Goal: Information Seeking & Learning: Find specific fact

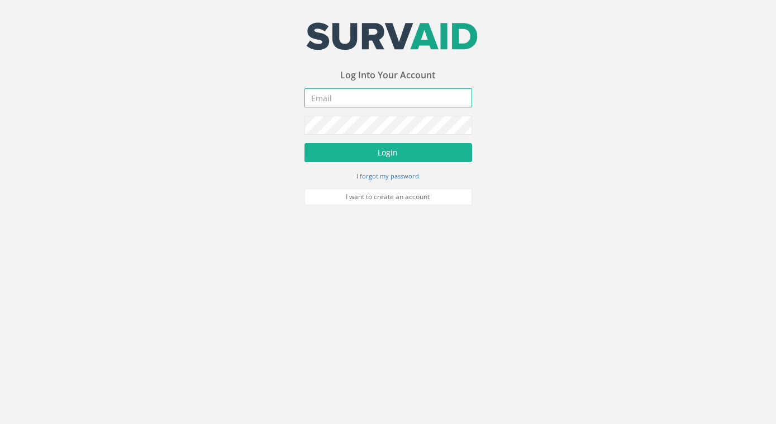
click at [373, 99] on input "email" at bounding box center [389, 97] width 168 height 19
type input "[EMAIL_ADDRESS][DOMAIN_NAME]"
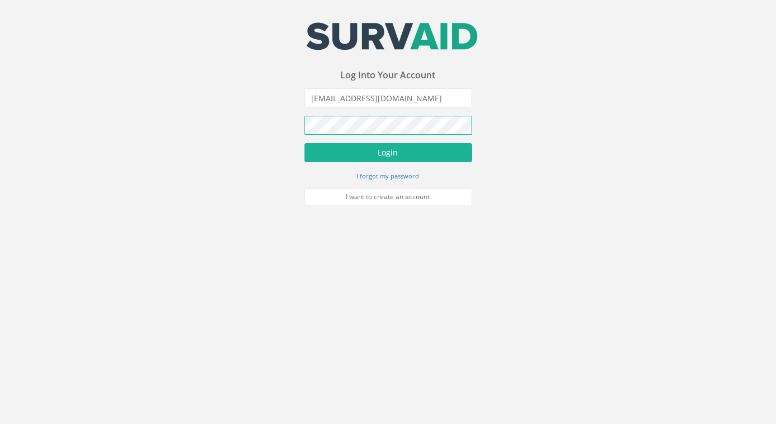
click at [305, 143] on button "Login" at bounding box center [389, 152] width 168 height 19
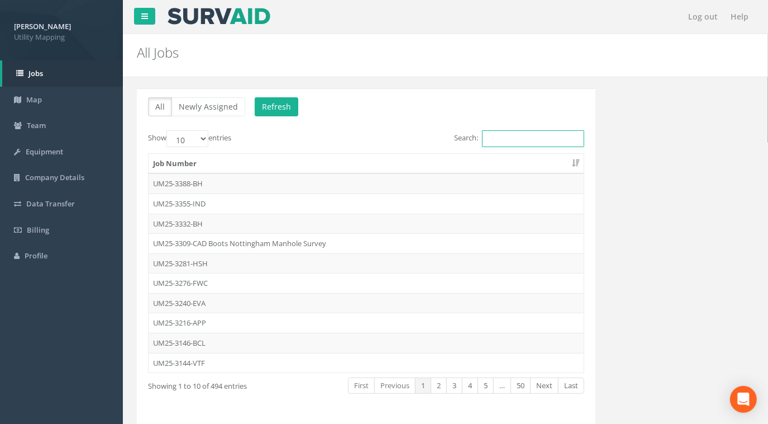
click at [503, 134] on input "Search:" at bounding box center [533, 138] width 102 height 17
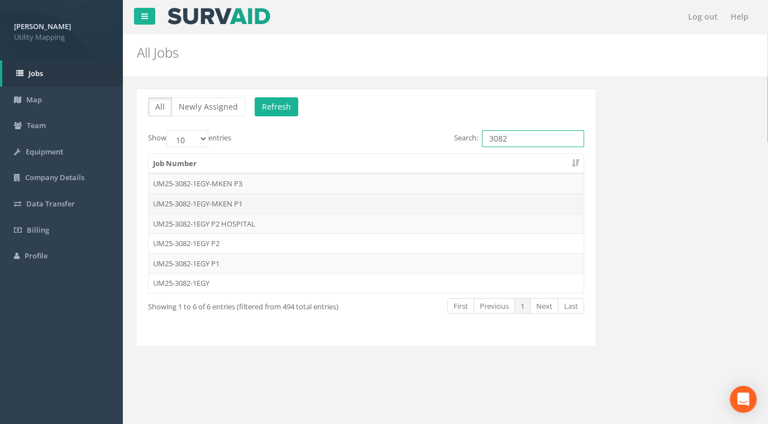
type input "3082"
click at [228, 203] on td "UM25-3082-1EGY-MKEN P1" at bounding box center [366, 203] width 435 height 20
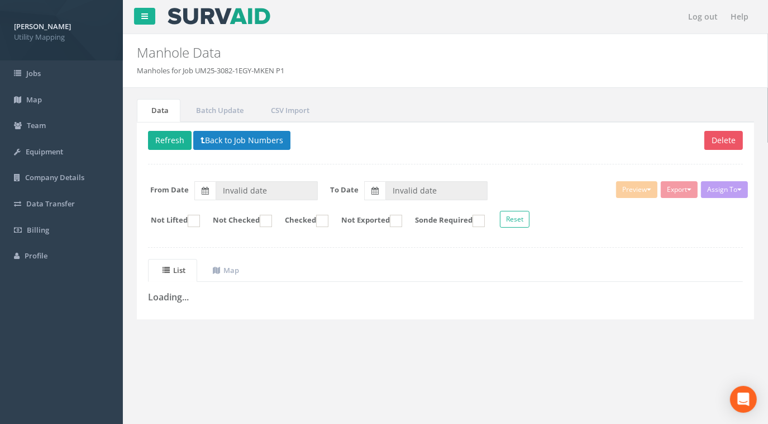
type input "[DATE]"
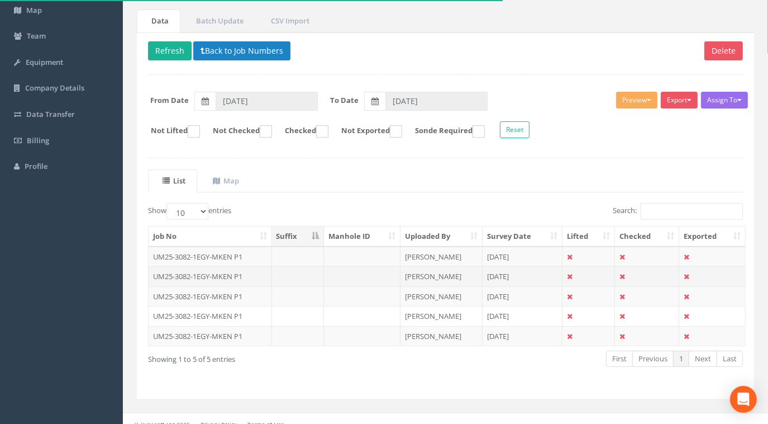
scroll to position [97, 0]
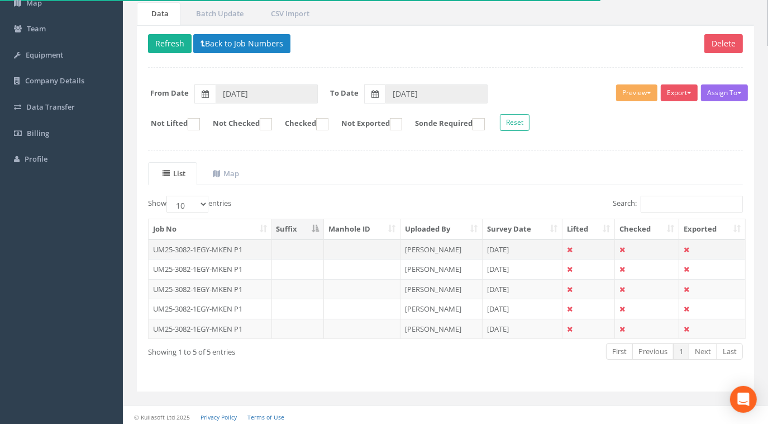
click at [216, 244] on td "UM25-3082-1EGY-MKEN P1" at bounding box center [210, 249] width 123 height 20
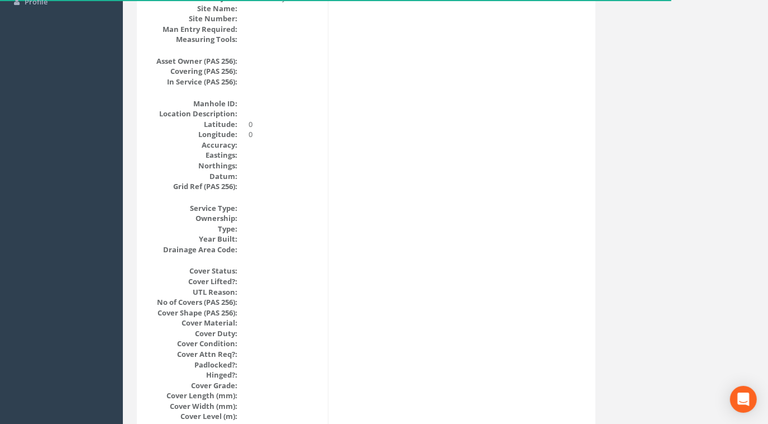
scroll to position [0, 0]
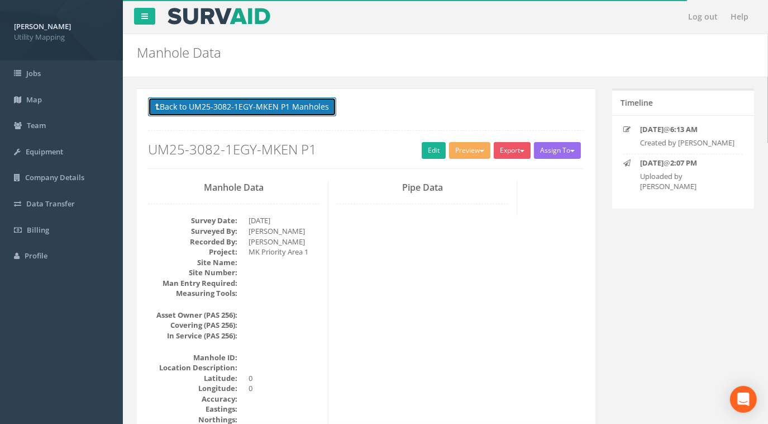
click at [278, 108] on button "Back to UM25-3082-1EGY-MKEN P1 Manholes" at bounding box center [242, 106] width 188 height 19
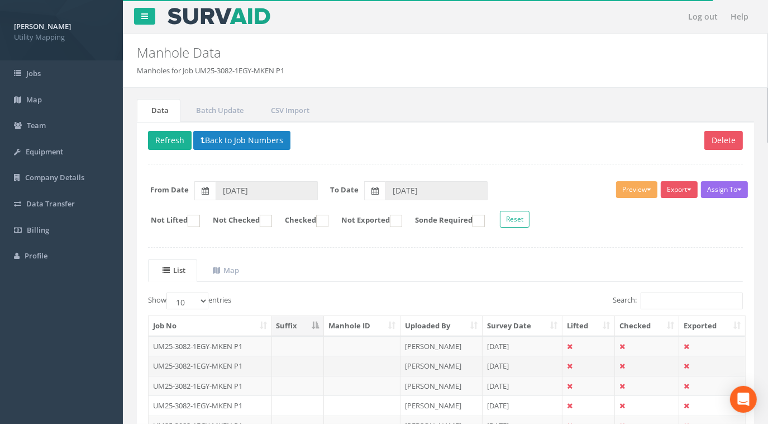
click at [198, 362] on td "UM25-3082-1EGY-MKEN P1" at bounding box center [210, 365] width 123 height 20
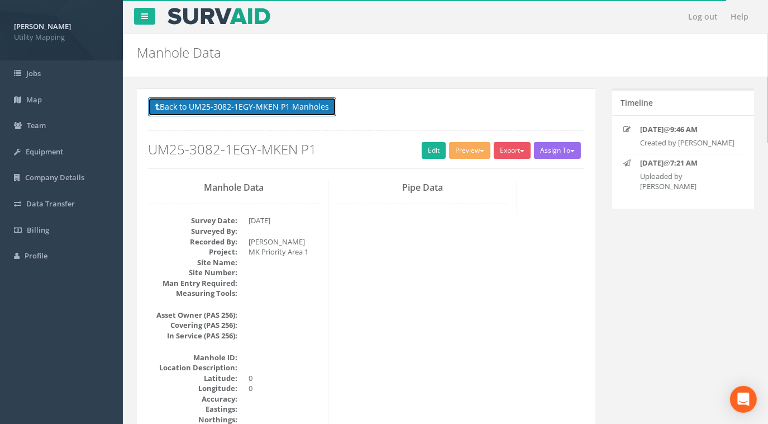
click at [279, 101] on button "Back to UM25-3082-1EGY-MKEN P1 Manholes" at bounding box center [242, 106] width 188 height 19
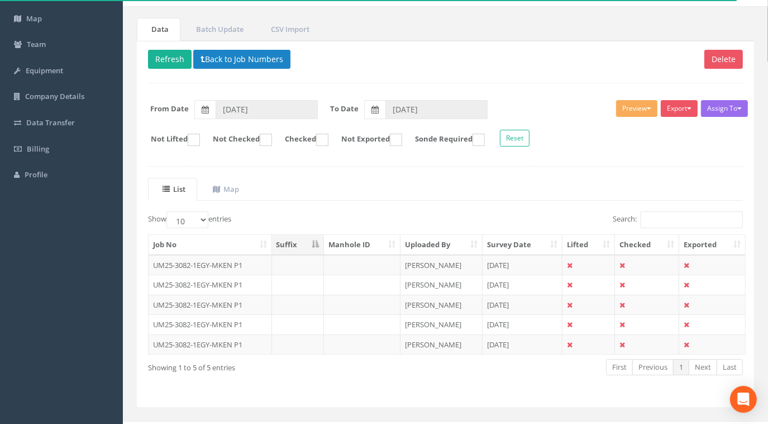
scroll to position [97, 0]
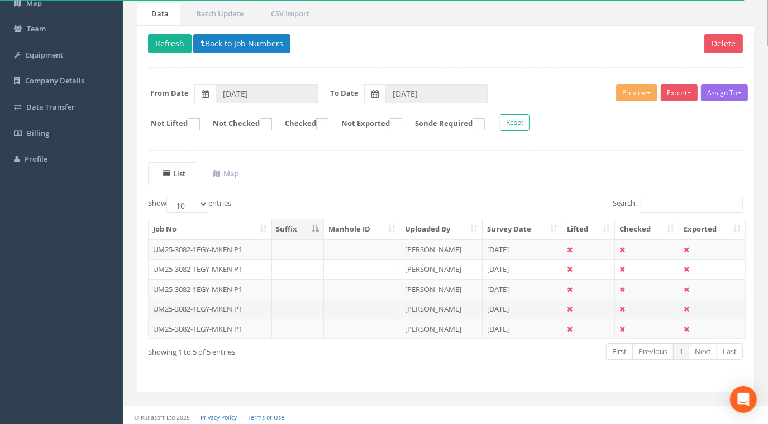
click at [223, 298] on td "UM25-3082-1EGY-MKEN P1" at bounding box center [210, 308] width 123 height 20
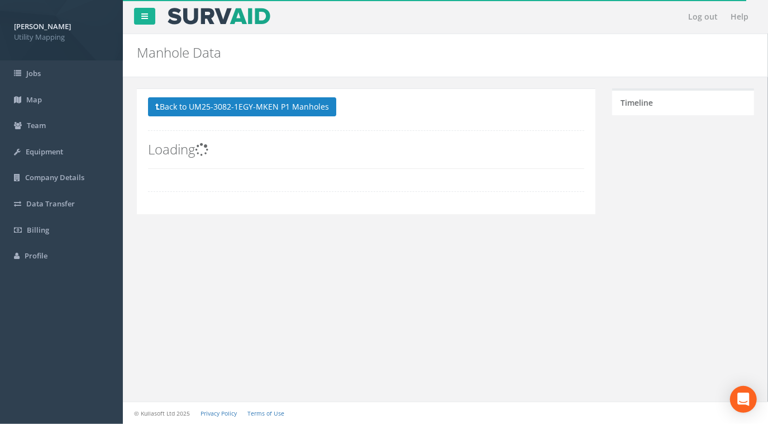
scroll to position [0, 0]
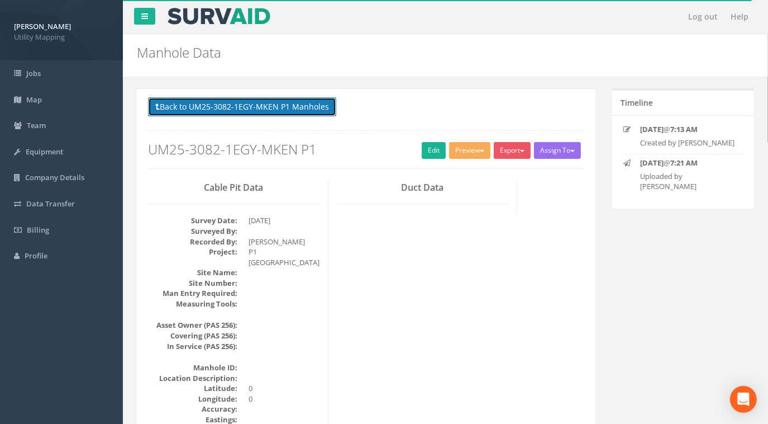
click at [278, 102] on button "Back to UM25-3082-1EGY-MKEN P1 Manholes" at bounding box center [242, 106] width 188 height 19
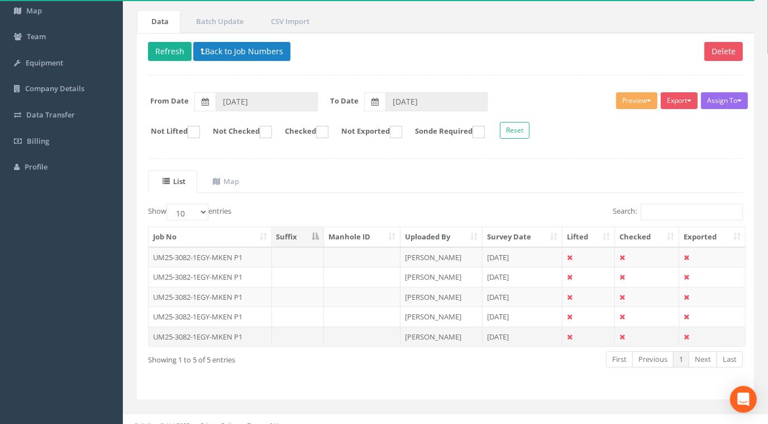
scroll to position [97, 0]
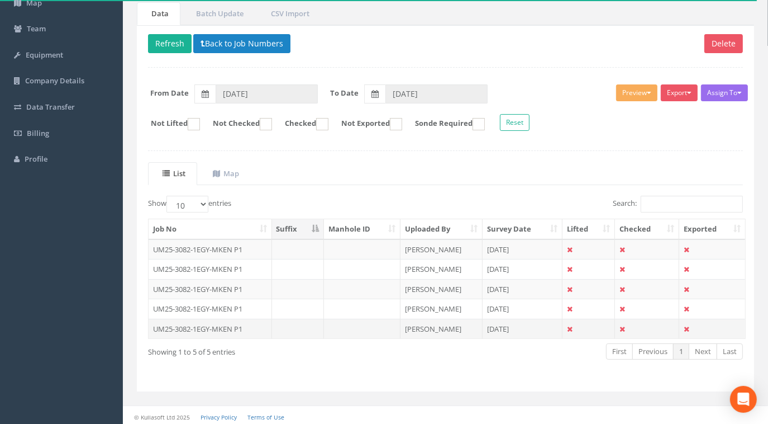
click at [227, 324] on td "UM25-3082-1EGY-MKEN P1" at bounding box center [210, 328] width 123 height 20
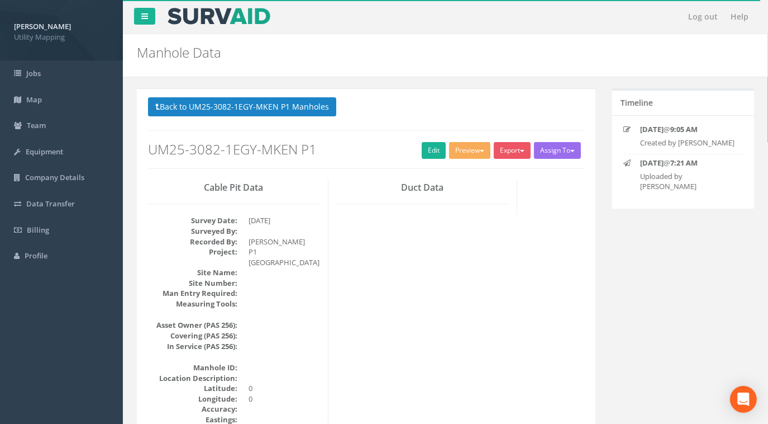
click at [278, 99] on button "Back to UM25-3082-1EGY-MKEN P1 Manholes" at bounding box center [242, 106] width 188 height 19
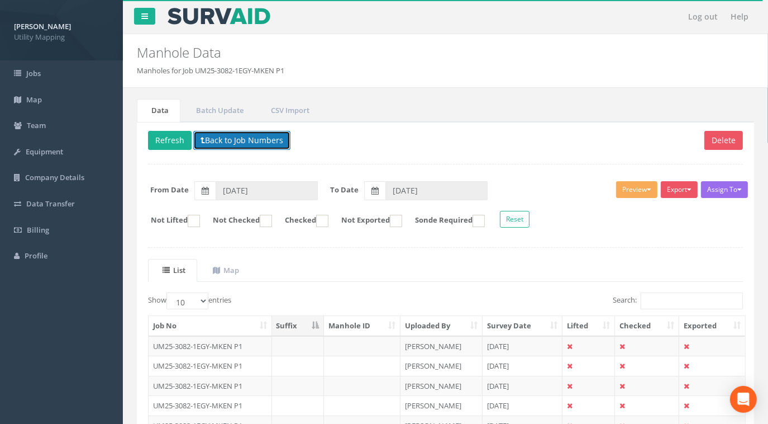
click at [251, 145] on button "Back to Job Numbers" at bounding box center [241, 140] width 97 height 19
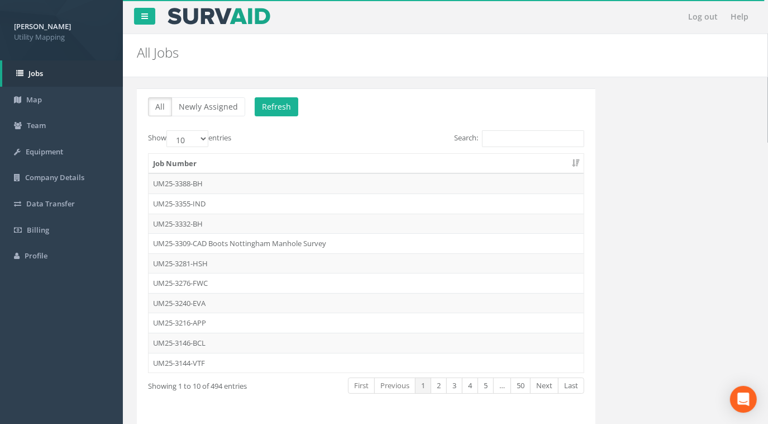
click at [596, 164] on div "All Newly Assigned Refresh Show 10 25 50 100 entries Search: Job Number UM25-33…" at bounding box center [366, 263] width 475 height 350
click at [612, 161] on div "All Newly Assigned Refresh Show 10 25 50 100 entries Search: Job Number UM25-33…" at bounding box center [446, 263] width 634 height 350
click at [628, 135] on div "All Newly Assigned Refresh Show 10 25 50 100 entries Search: Job Number UM25-33…" at bounding box center [446, 263] width 634 height 350
click at [638, 164] on div "All Newly Assigned Refresh Show 10 25 50 100 entries Search: Job Number UM25-33…" at bounding box center [446, 263] width 634 height 350
click at [612, 197] on div "All Newly Assigned Refresh Show 10 25 50 100 entries Search: Job Number UM25-33…" at bounding box center [446, 263] width 634 height 350
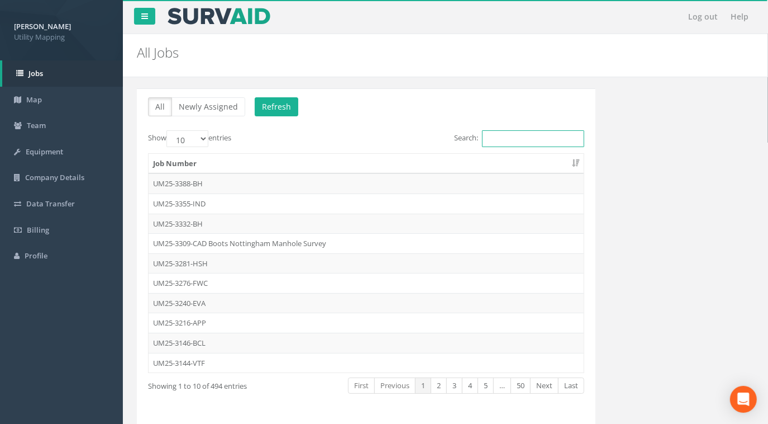
click at [525, 139] on input "Search:" at bounding box center [533, 138] width 102 height 17
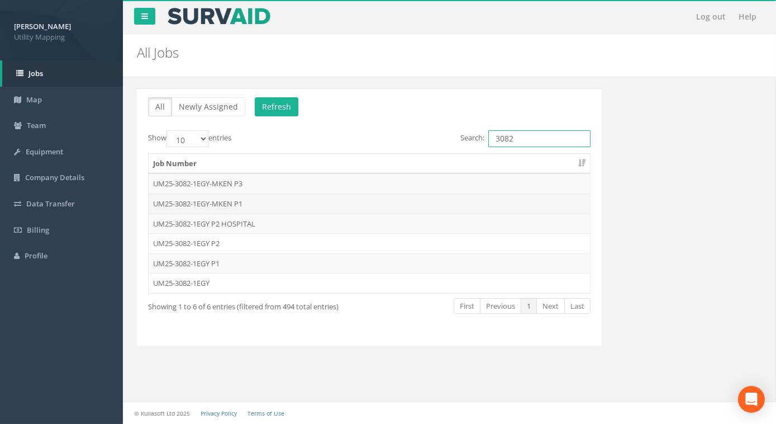
type input "3082"
click at [232, 203] on td "UM25-3082-1EGY-MKEN P1" at bounding box center [369, 203] width 441 height 20
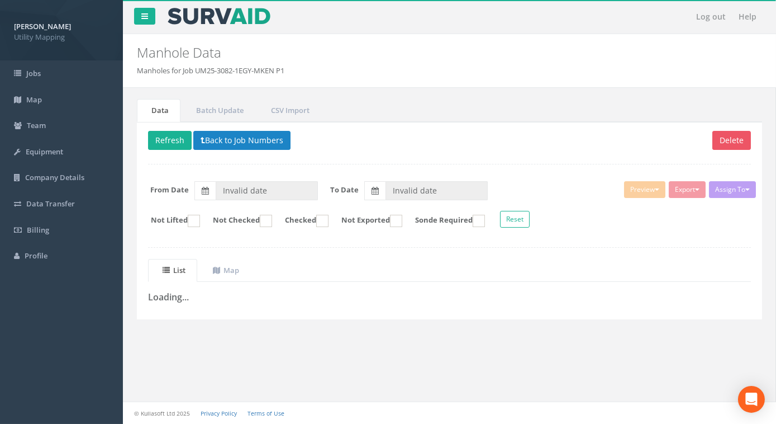
type input "[DATE]"
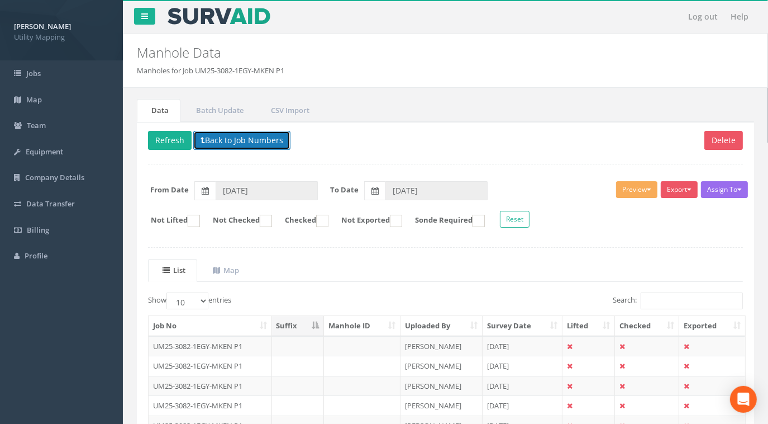
click at [235, 132] on button "Back to Job Numbers" at bounding box center [241, 140] width 97 height 19
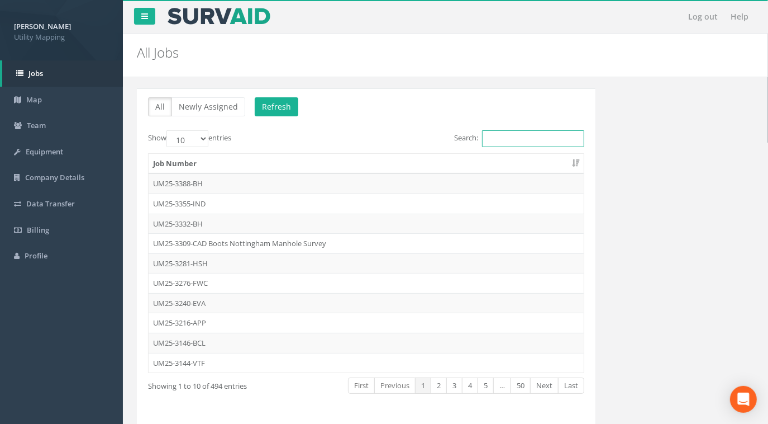
click at [527, 142] on input "Search:" at bounding box center [533, 138] width 102 height 17
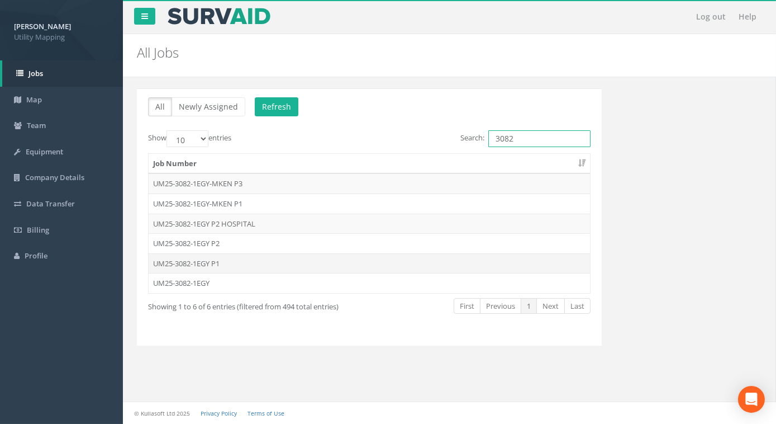
type input "3082"
click at [207, 263] on td "UM25-3082-1EGY P1" at bounding box center [369, 263] width 441 height 20
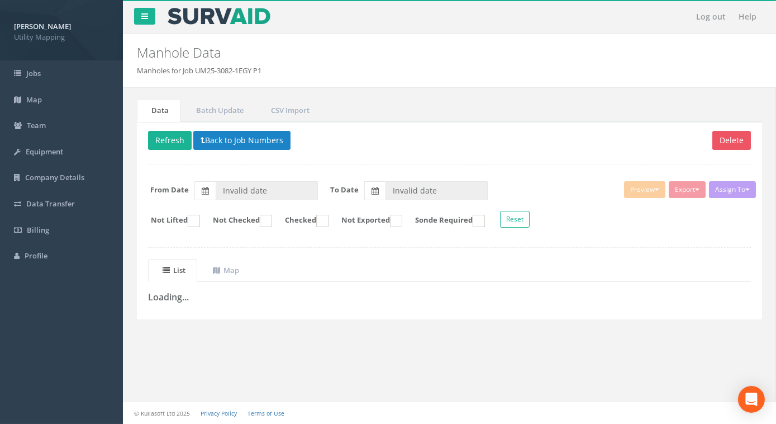
type input "[DATE]"
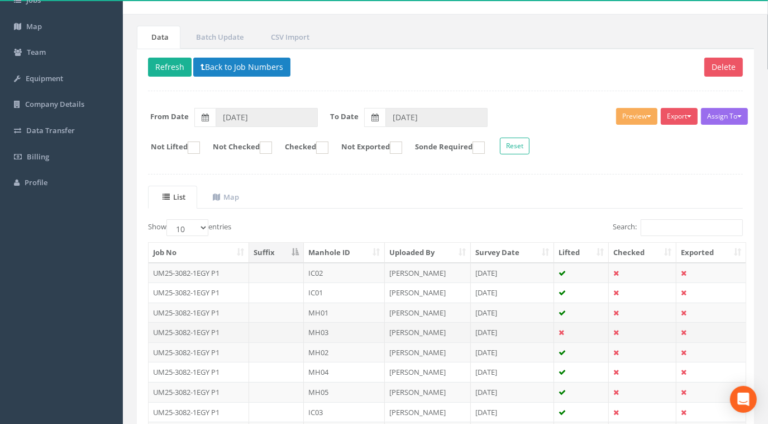
scroll to position [152, 0]
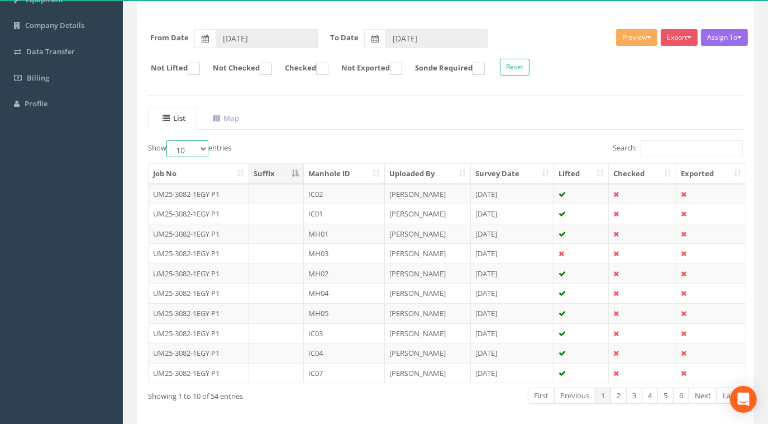
click at [188, 146] on select "10 25 50 100" at bounding box center [188, 148] width 42 height 17
select select "100"
click at [168, 140] on select "10 25 50 100" at bounding box center [188, 148] width 42 height 17
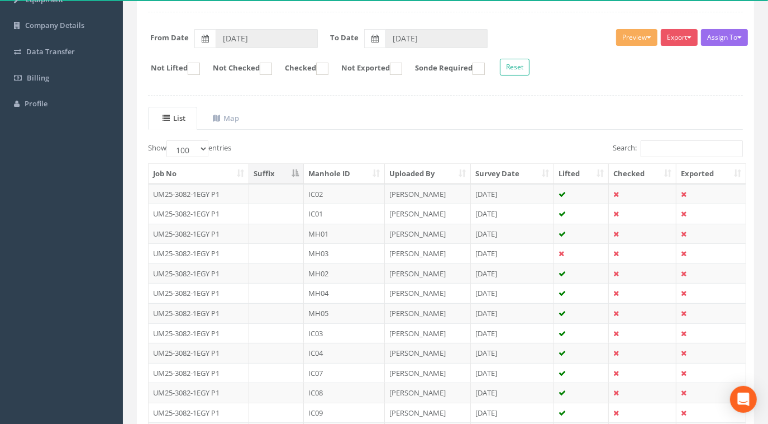
click at [355, 167] on th "Manhole ID" at bounding box center [344, 174] width 81 height 20
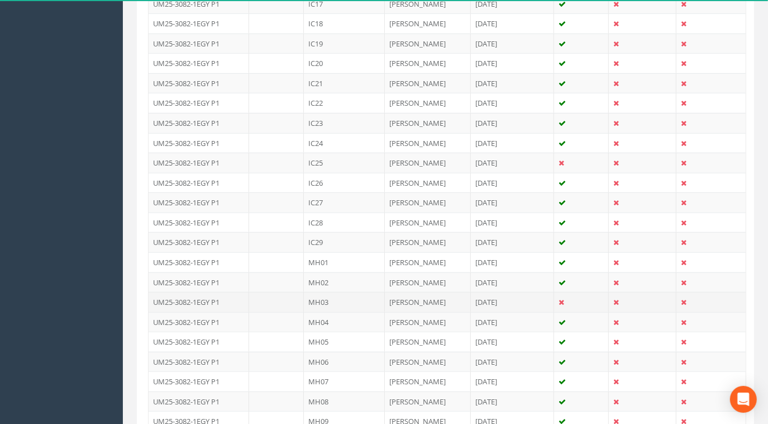
scroll to position [711, 0]
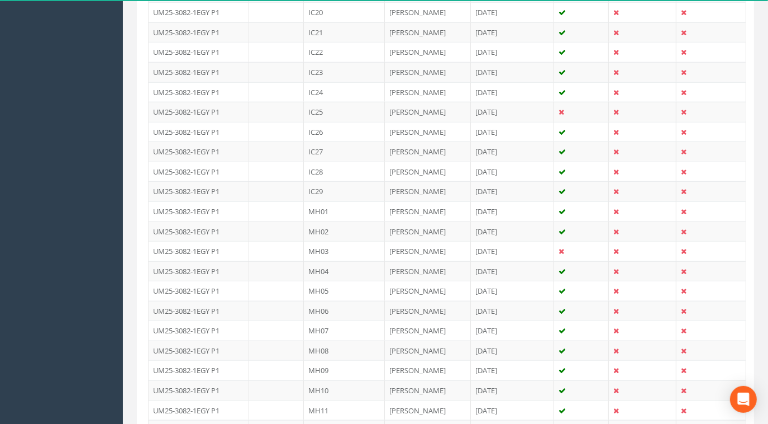
click at [324, 320] on td "MH07" at bounding box center [344, 330] width 81 height 20
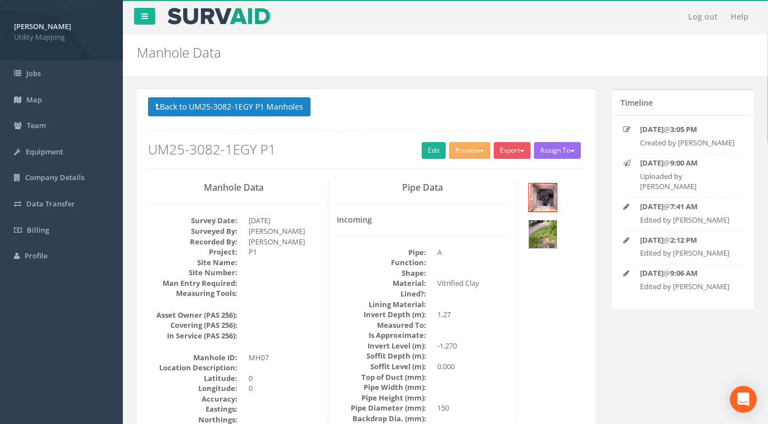
click at [549, 241] on img at bounding box center [543, 234] width 28 height 28
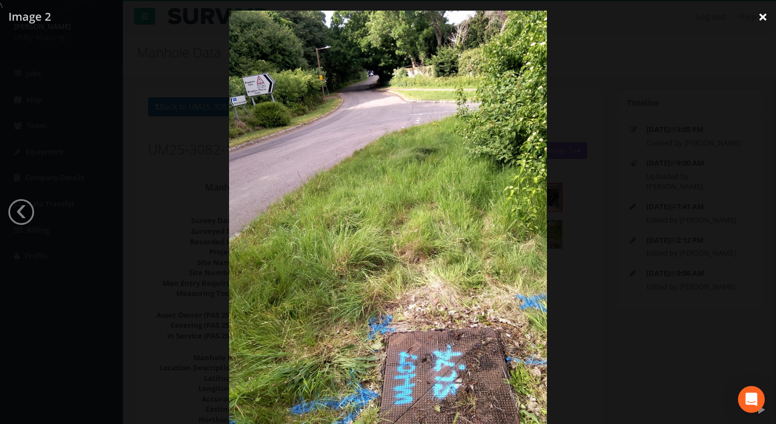
click at [769, 16] on link "×" at bounding box center [763, 17] width 26 height 34
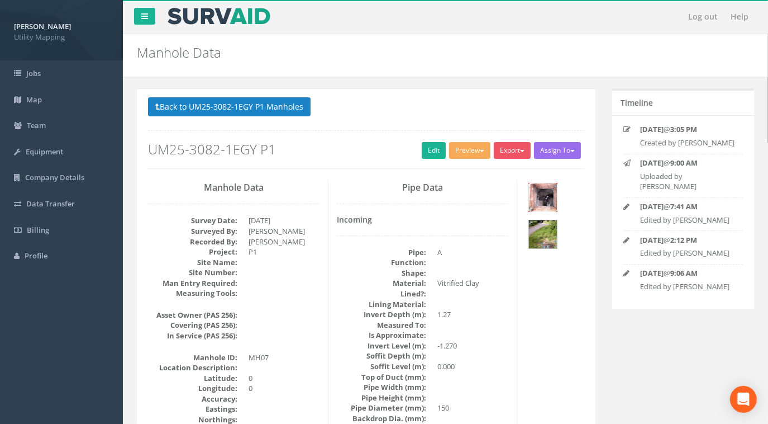
click at [540, 195] on img at bounding box center [543, 197] width 28 height 28
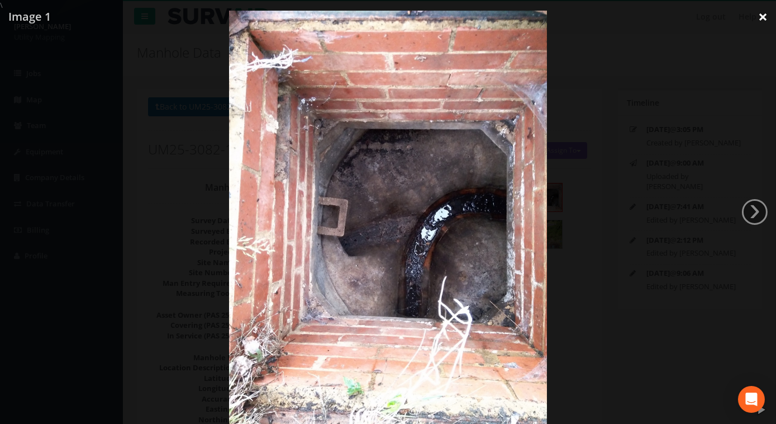
click at [761, 17] on link "×" at bounding box center [763, 17] width 26 height 34
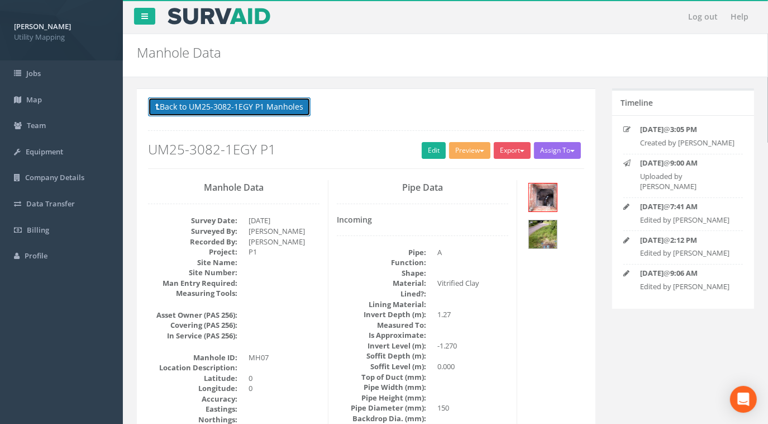
click at [274, 101] on button "Back to UM25-3082-1EGY P1 Manholes" at bounding box center [229, 106] width 163 height 19
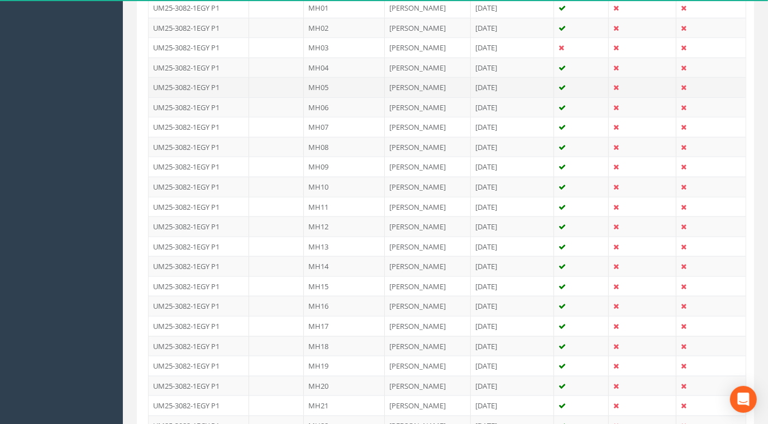
scroll to position [1063, 0]
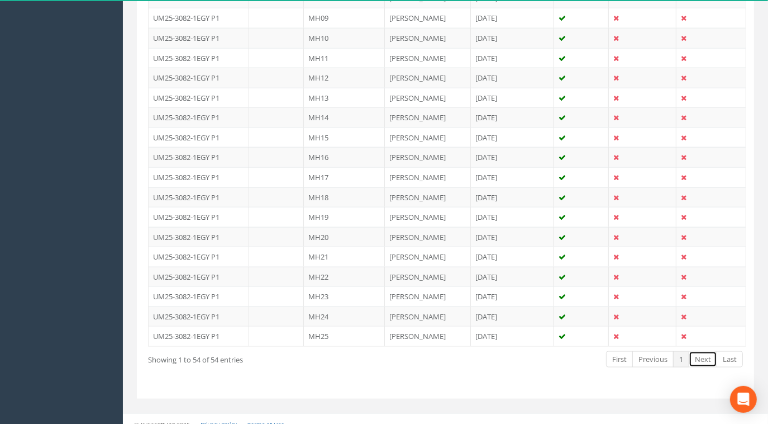
click at [709, 351] on link "Next" at bounding box center [703, 359] width 28 height 16
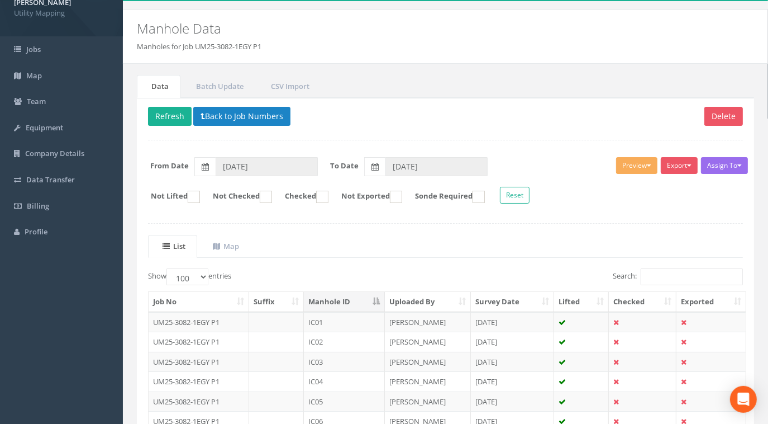
scroll to position [0, 0]
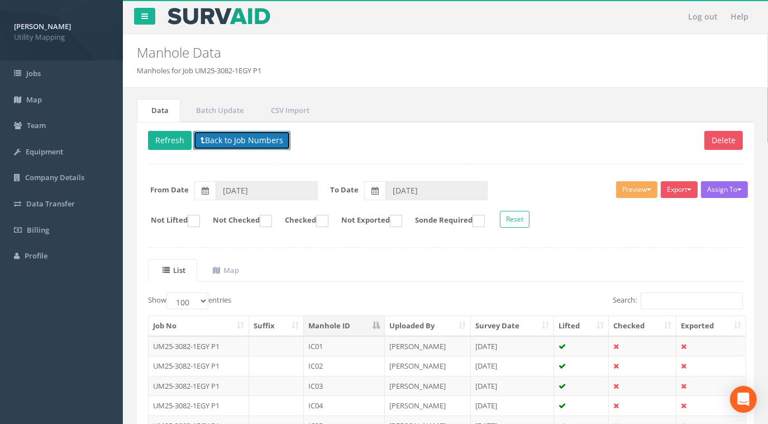
click at [246, 138] on button "Back to Job Numbers" at bounding box center [241, 140] width 97 height 19
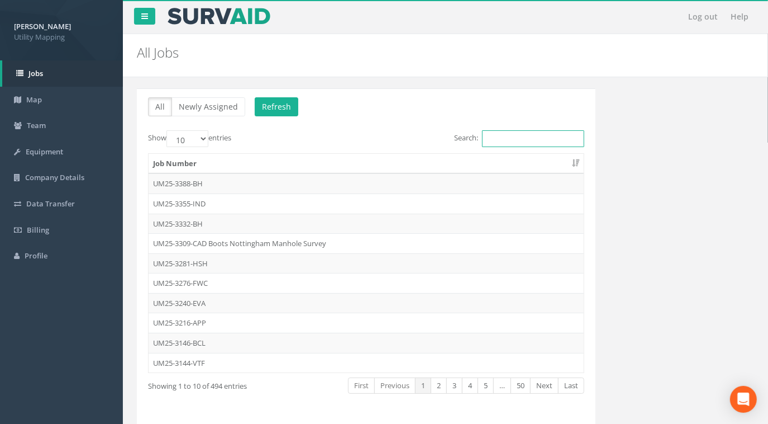
click at [544, 134] on input "Search:" at bounding box center [533, 138] width 102 height 17
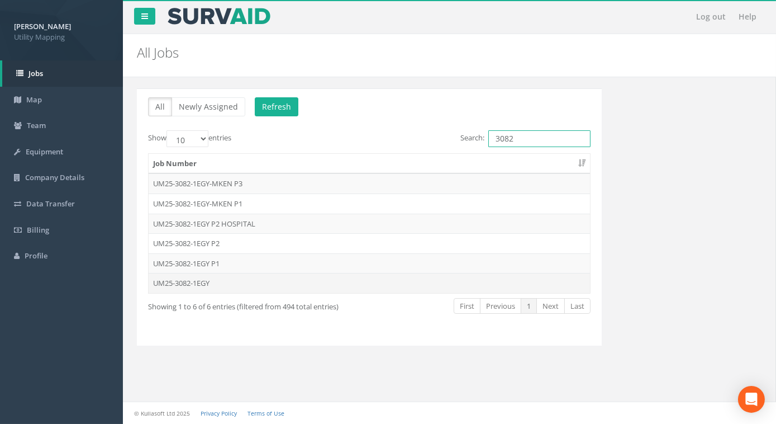
type input "3082"
click at [204, 282] on td "UM25-3082-1EGY" at bounding box center [369, 283] width 441 height 20
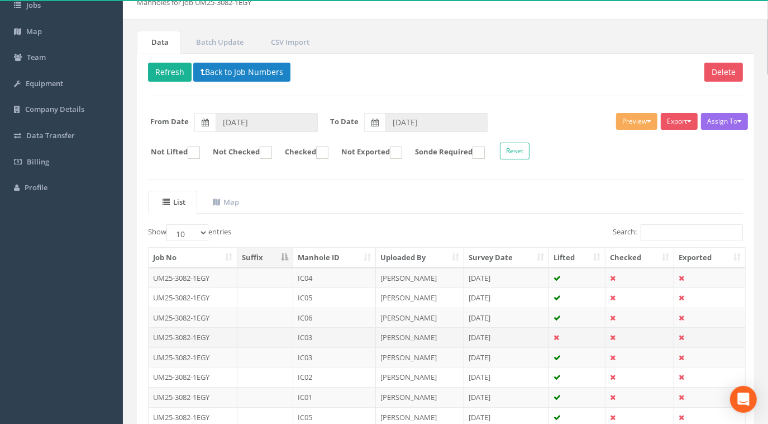
scroll to position [152, 0]
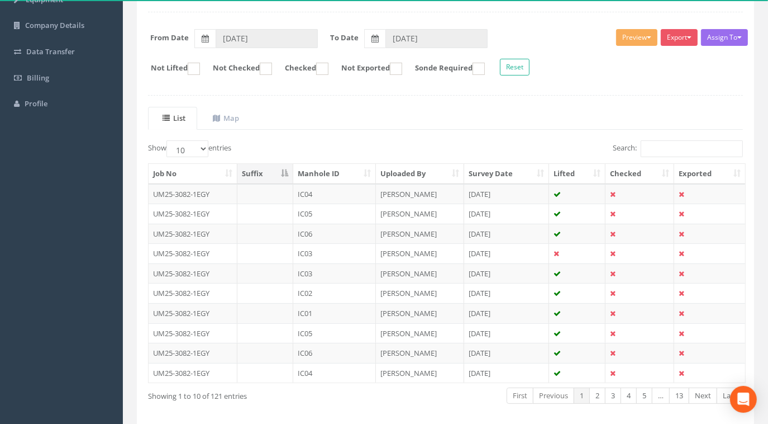
click at [339, 170] on th "Manhole ID" at bounding box center [334, 174] width 83 height 20
click at [177, 194] on td "UM25-3082-1EGY" at bounding box center [193, 194] width 89 height 20
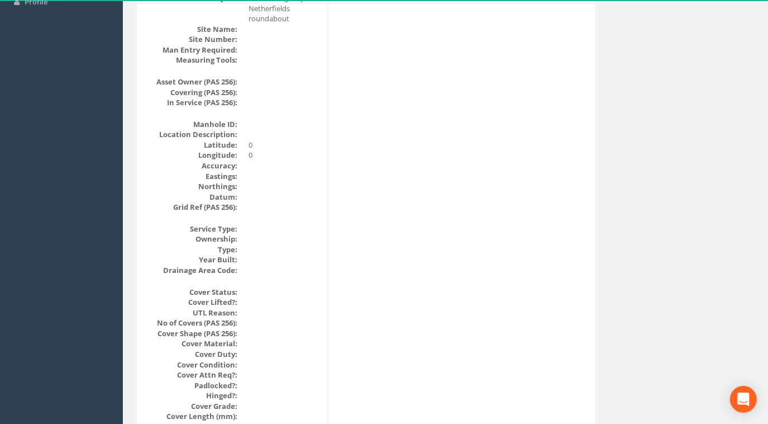
scroll to position [0, 0]
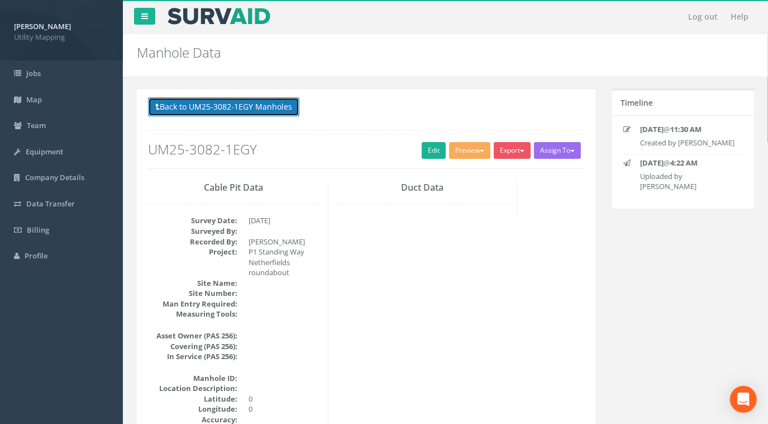
click at [278, 101] on button "Back to UM25-3082-1EGY Manholes" at bounding box center [223, 106] width 151 height 19
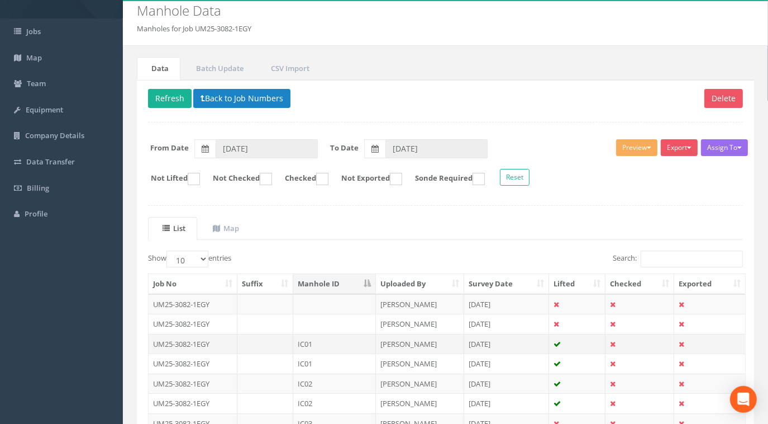
scroll to position [50, 0]
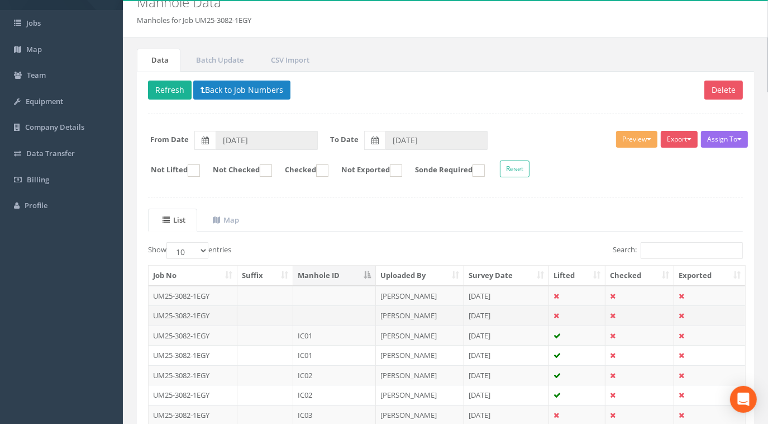
click at [189, 311] on td "UM25-3082-1EGY" at bounding box center [193, 315] width 89 height 20
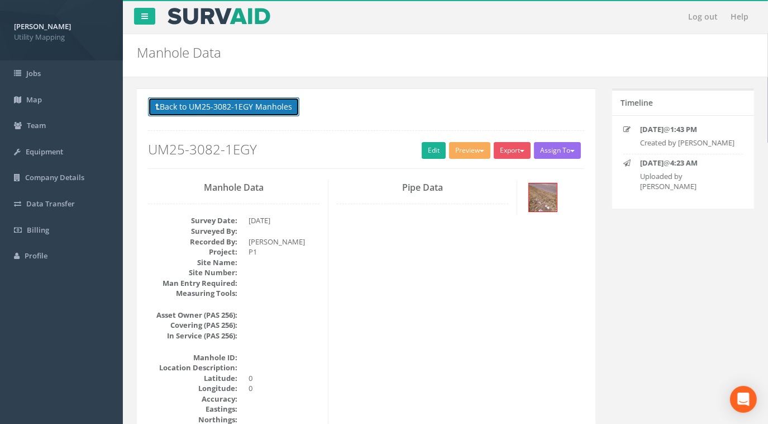
click at [253, 103] on button "Back to UM25-3082-1EGY Manholes" at bounding box center [223, 106] width 151 height 19
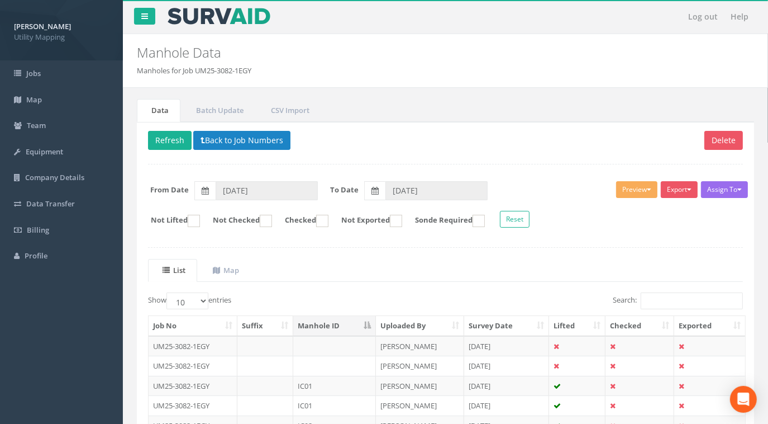
click at [203, 365] on td "UM25-3082-1EGY" at bounding box center [193, 365] width 89 height 20
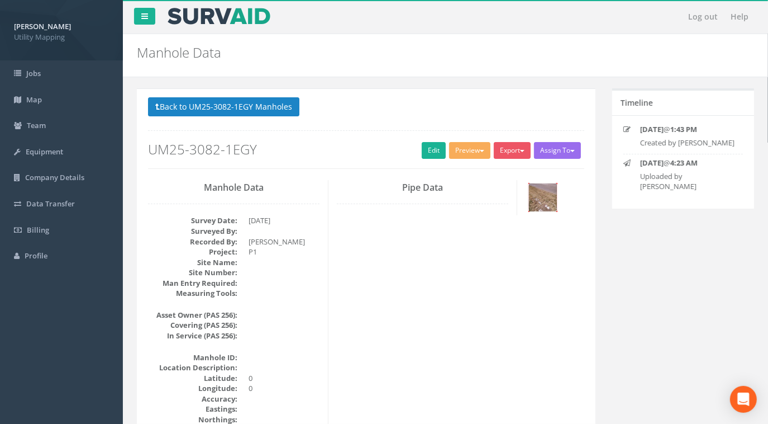
click at [542, 196] on img at bounding box center [543, 197] width 28 height 28
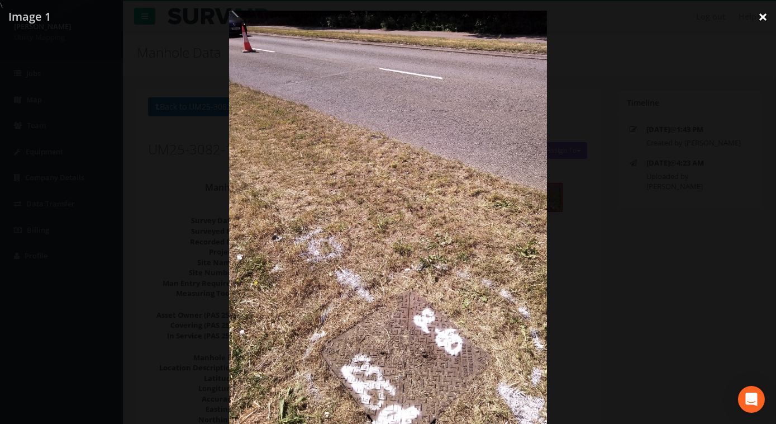
click at [765, 17] on link "×" at bounding box center [763, 17] width 26 height 34
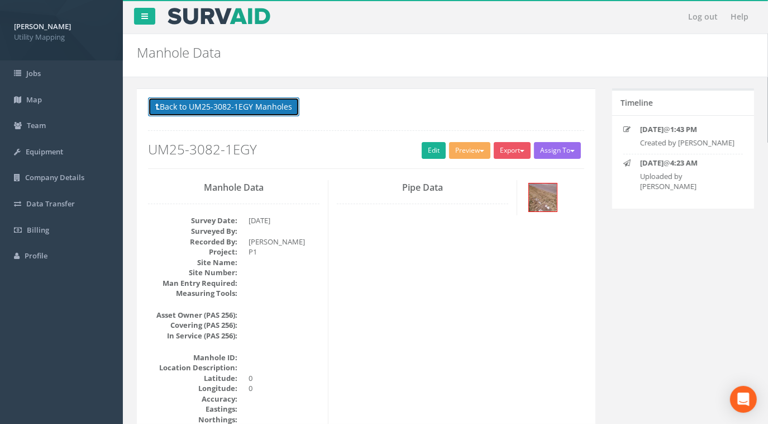
click at [216, 103] on button "Back to UM25-3082-1EGY Manholes" at bounding box center [223, 106] width 151 height 19
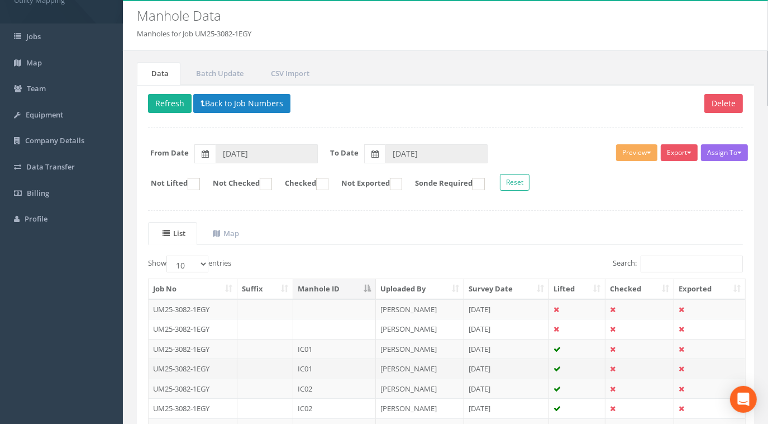
scroll to position [50, 0]
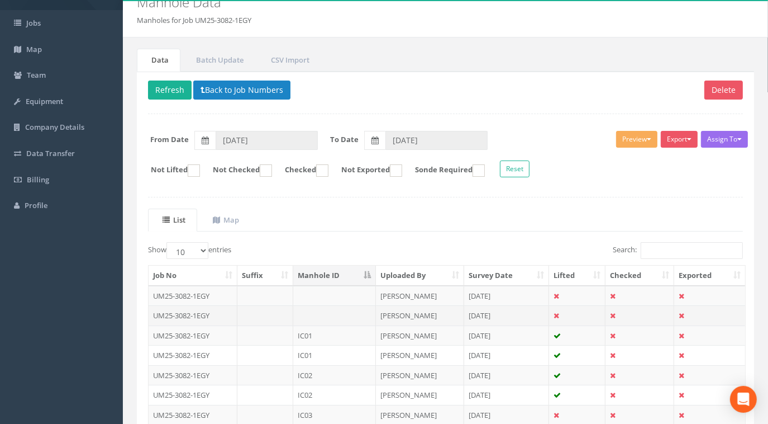
click at [203, 309] on td "UM25-3082-1EGY" at bounding box center [193, 315] width 89 height 20
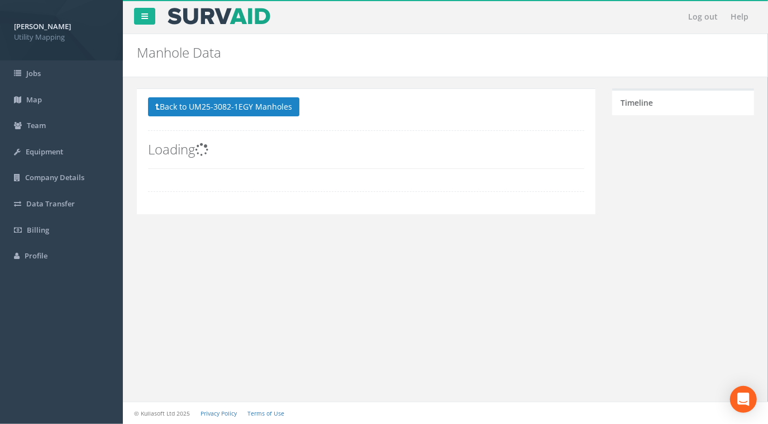
scroll to position [0, 0]
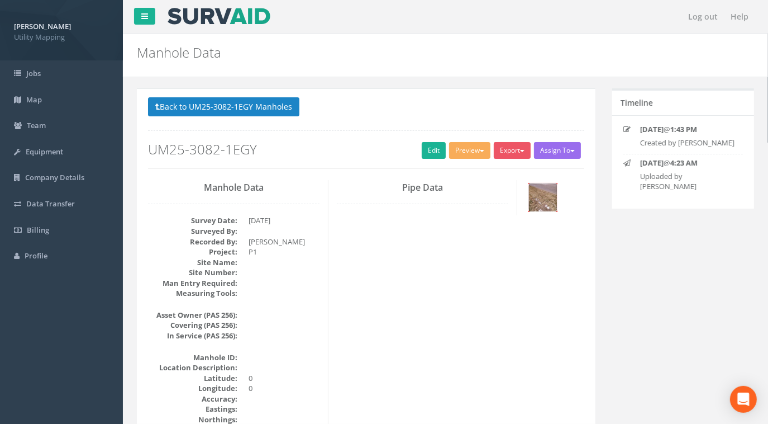
click at [546, 204] on img at bounding box center [543, 197] width 28 height 28
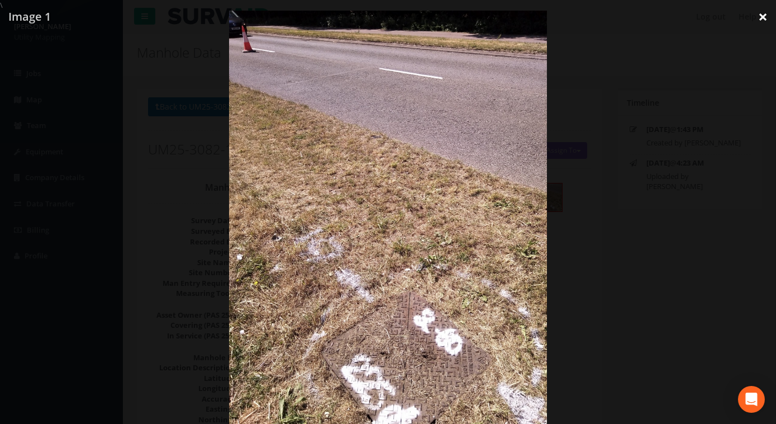
click at [765, 14] on link "×" at bounding box center [763, 17] width 26 height 34
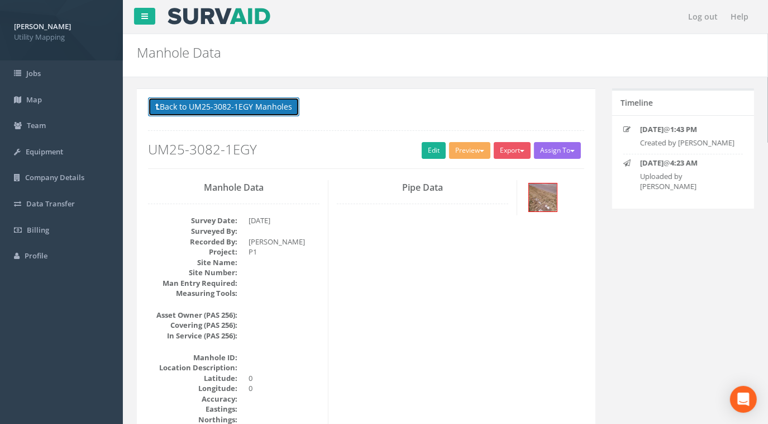
click at [254, 106] on button "Back to UM25-3082-1EGY Manholes" at bounding box center [223, 106] width 151 height 19
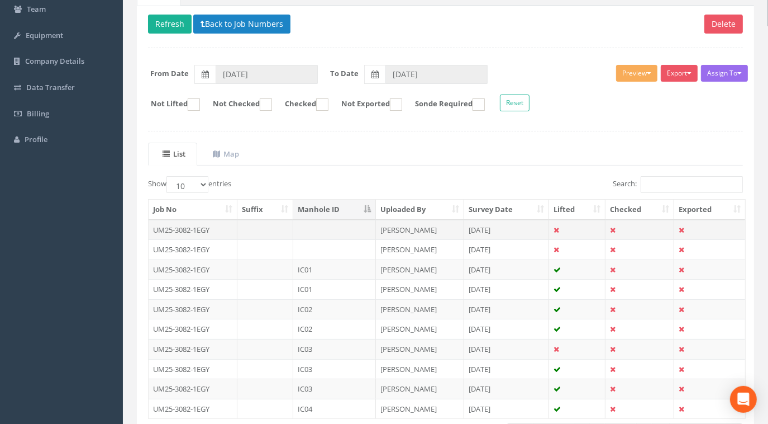
scroll to position [195, 0]
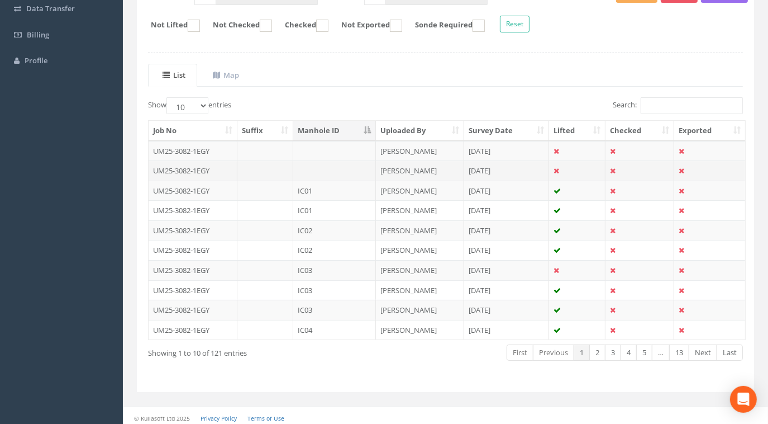
click at [327, 170] on td at bounding box center [334, 170] width 83 height 20
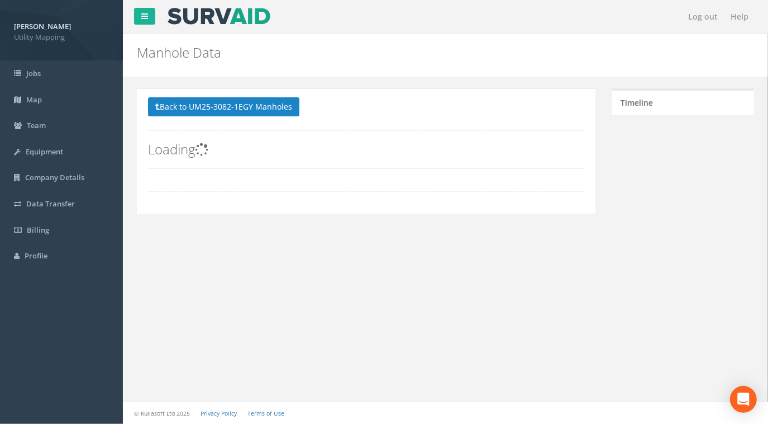
scroll to position [0, 0]
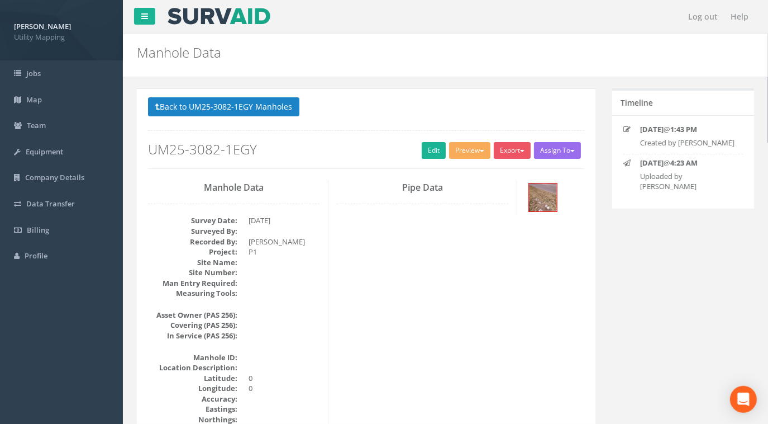
click at [272, 106] on button "Back to UM25-3082-1EGY Manholes" at bounding box center [223, 106] width 151 height 19
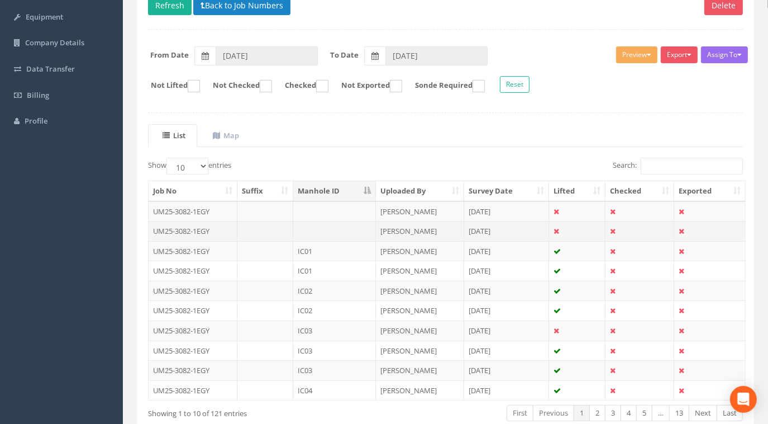
scroll to position [195, 0]
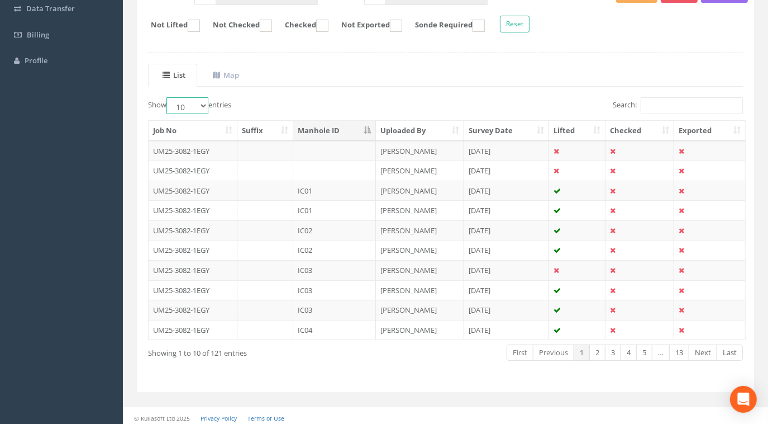
click at [206, 99] on select "10 25 50 100" at bounding box center [188, 105] width 42 height 17
select select "100"
click at [168, 97] on select "10 25 50 100" at bounding box center [188, 105] width 42 height 17
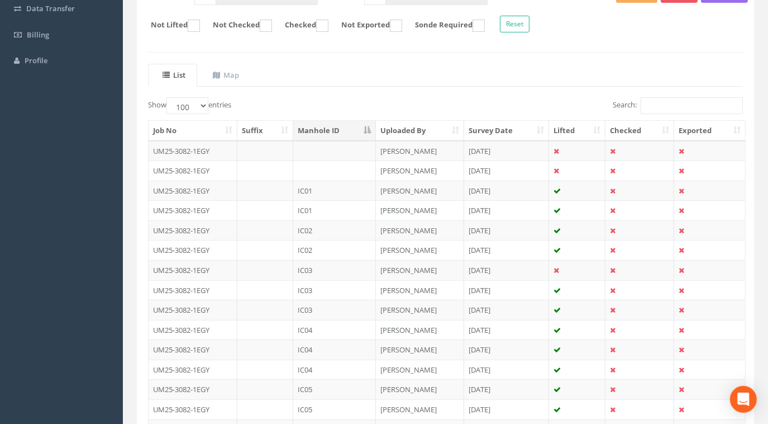
click at [355, 130] on th "Manhole ID" at bounding box center [334, 131] width 83 height 20
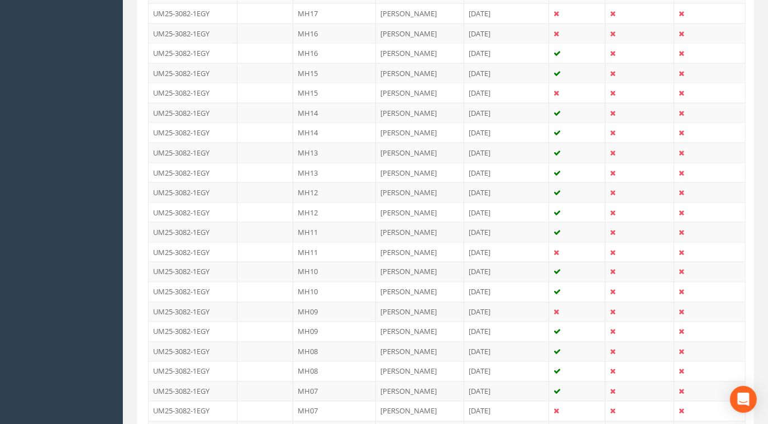
scroll to position [1363, 0]
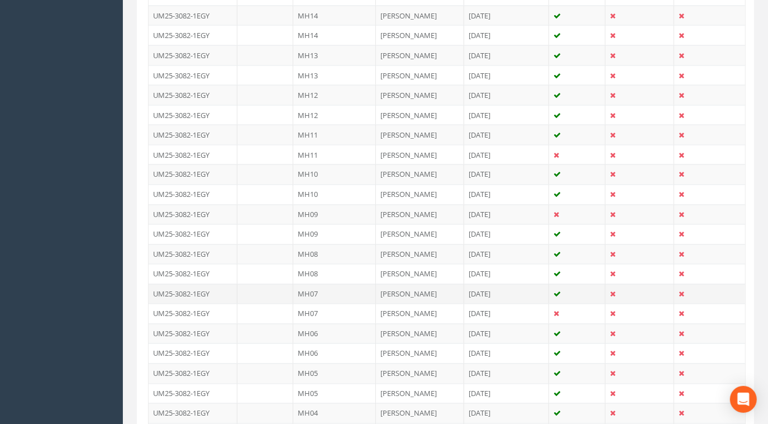
click at [307, 284] on td "MH07" at bounding box center [334, 294] width 83 height 20
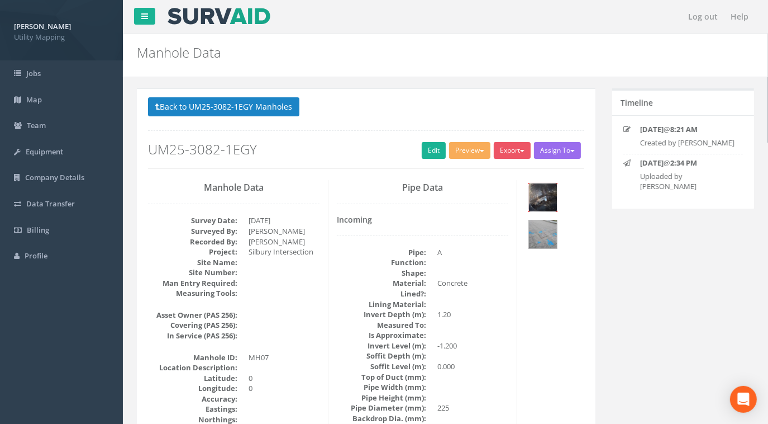
click at [549, 202] on img at bounding box center [543, 197] width 28 height 28
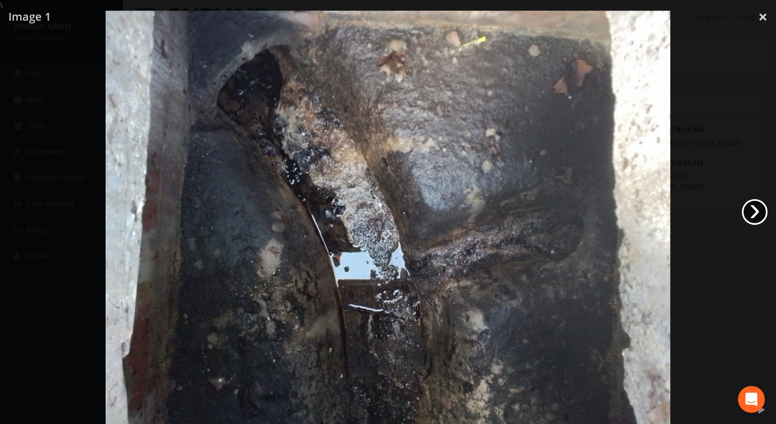
click at [763, 212] on link "›" at bounding box center [755, 212] width 26 height 26
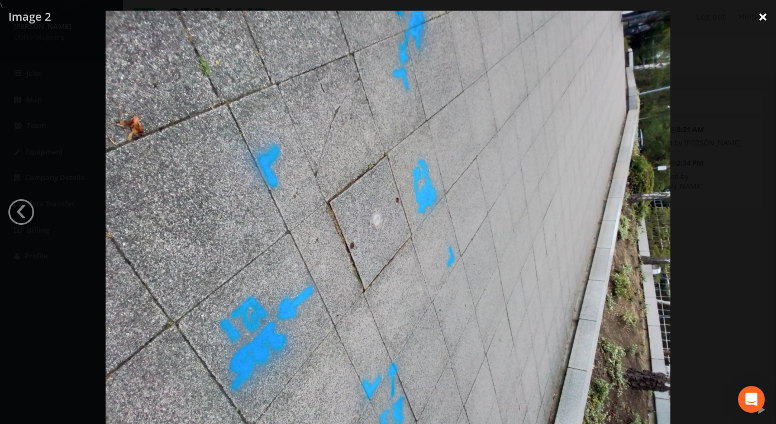
click at [760, 15] on link "×" at bounding box center [763, 17] width 26 height 34
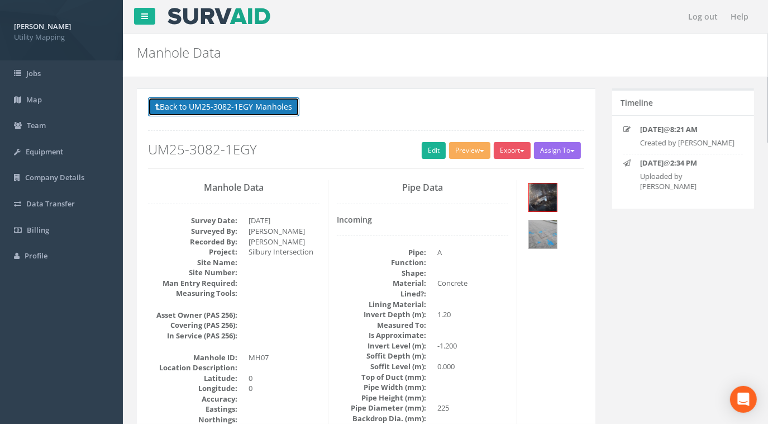
click at [201, 110] on button "Back to UM25-3082-1EGY Manholes" at bounding box center [223, 106] width 151 height 19
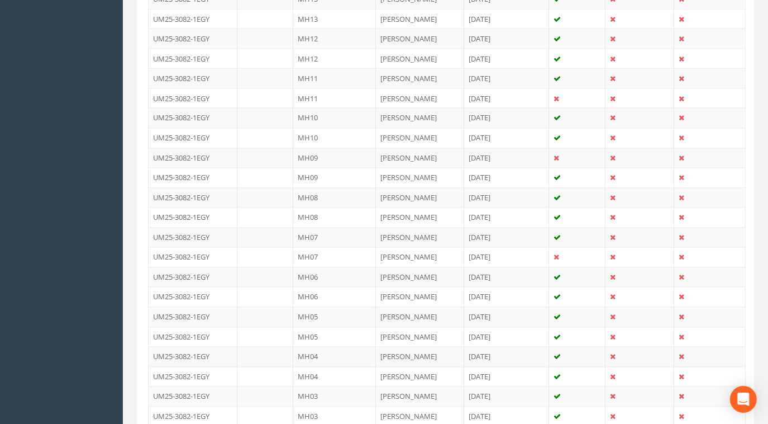
scroll to position [1422, 0]
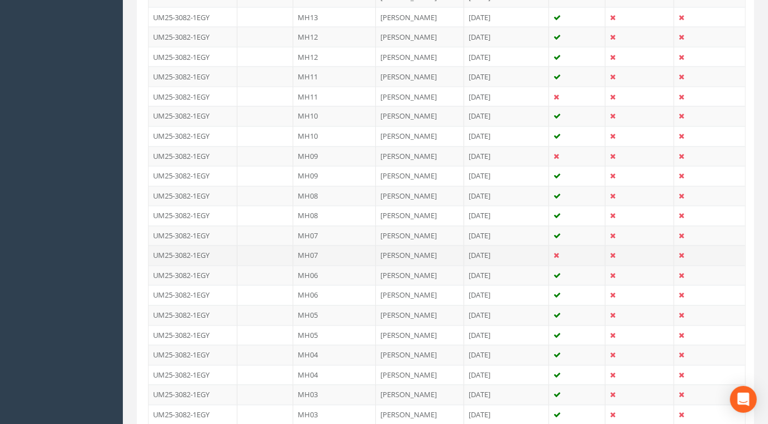
click at [318, 245] on td "MH07" at bounding box center [334, 255] width 83 height 20
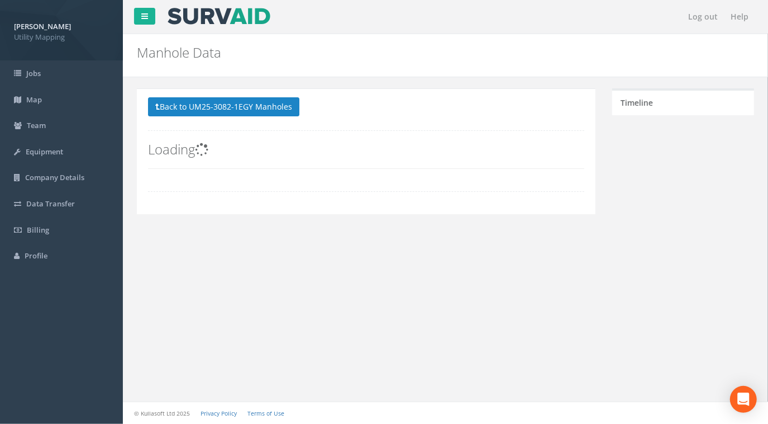
scroll to position [0, 0]
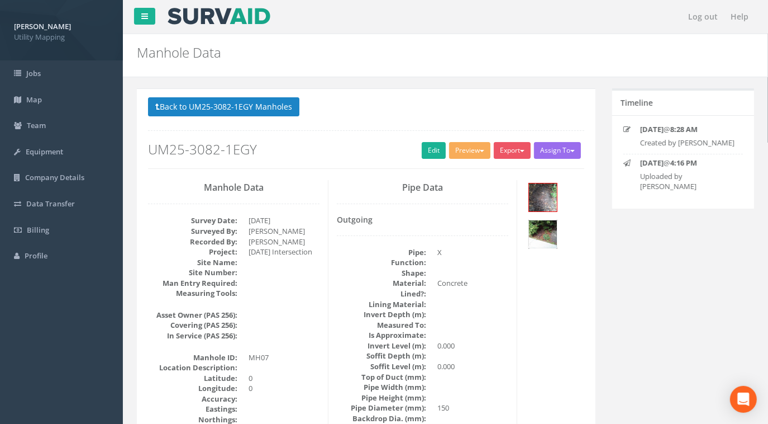
click at [548, 231] on img at bounding box center [543, 234] width 28 height 28
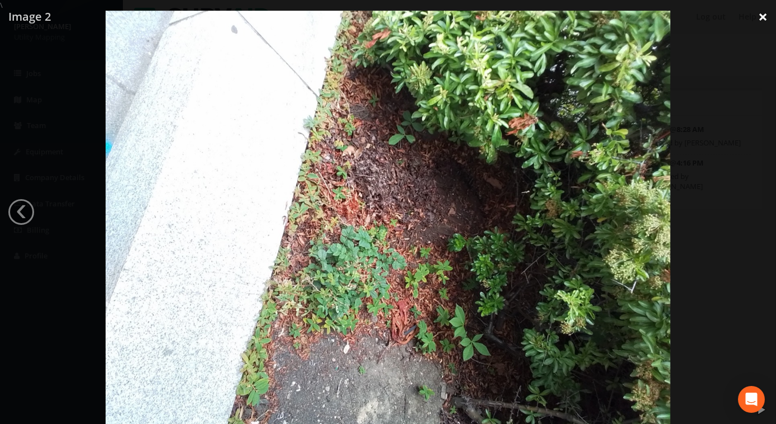
click at [760, 15] on link "×" at bounding box center [763, 17] width 26 height 34
